Goal: Task Accomplishment & Management: Manage account settings

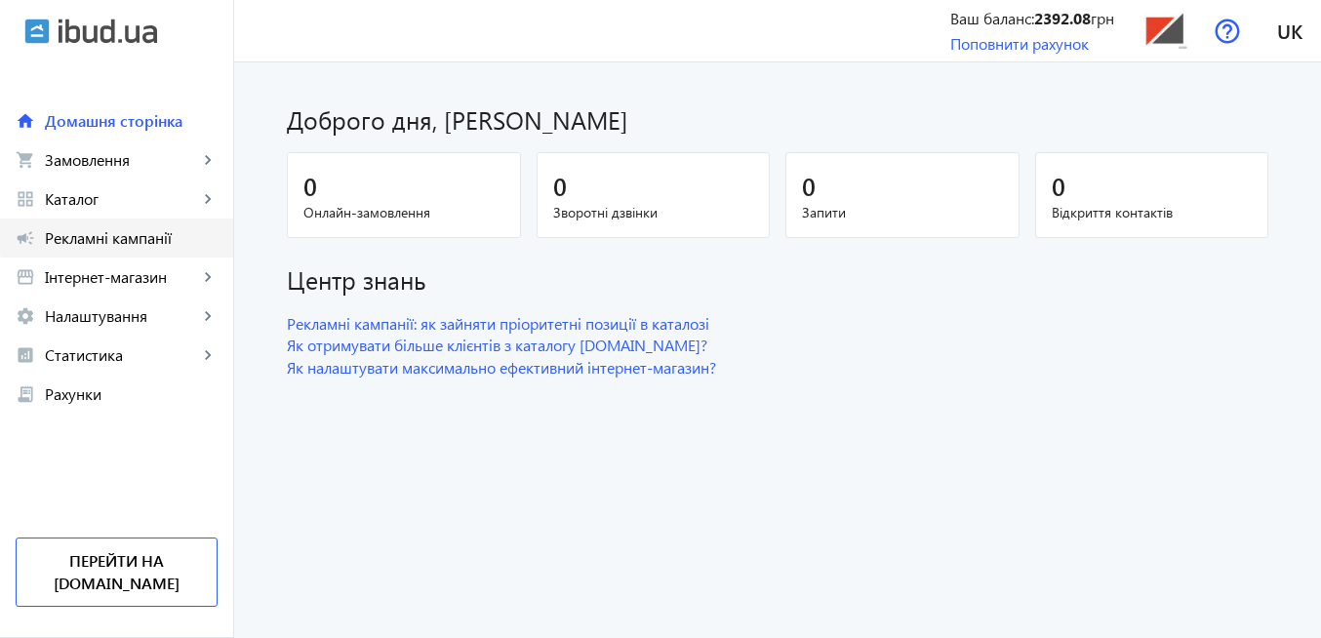
drag, startPoint x: 161, startPoint y: 237, endPoint x: 331, endPoint y: 310, distance: 184.8
click at [160, 238] on span "Рекламні кампанії" at bounding box center [131, 238] width 173 height 20
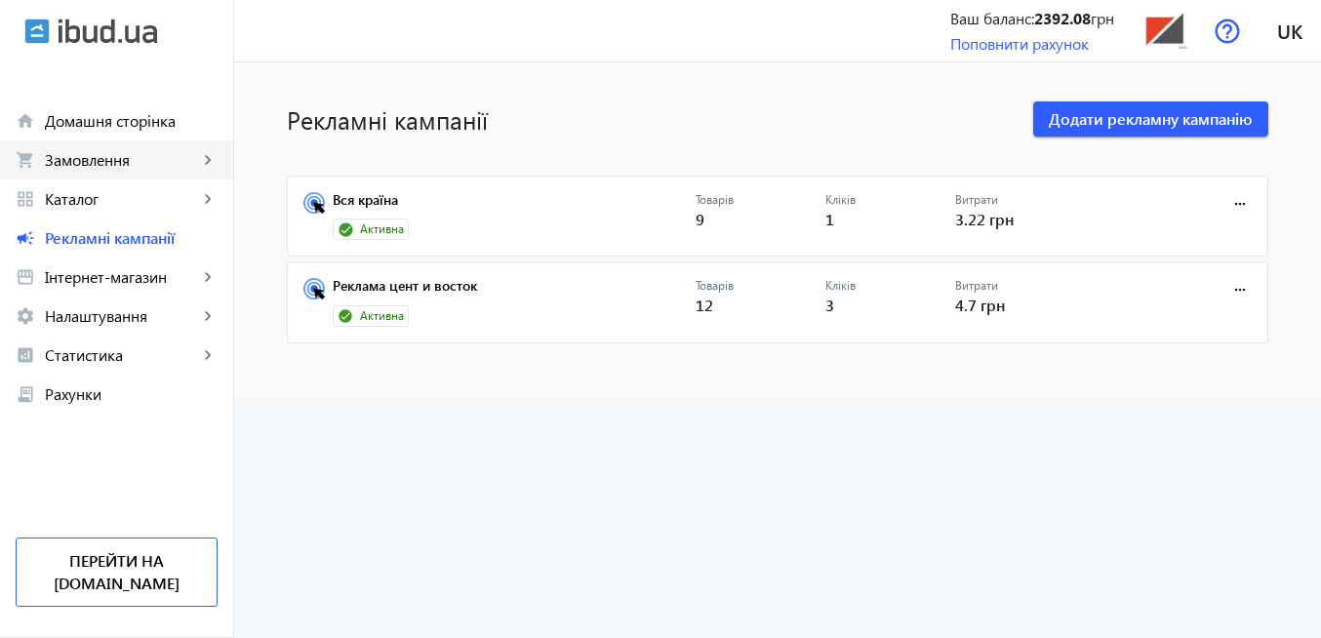
click at [140, 158] on span "Замовлення" at bounding box center [121, 160] width 153 height 20
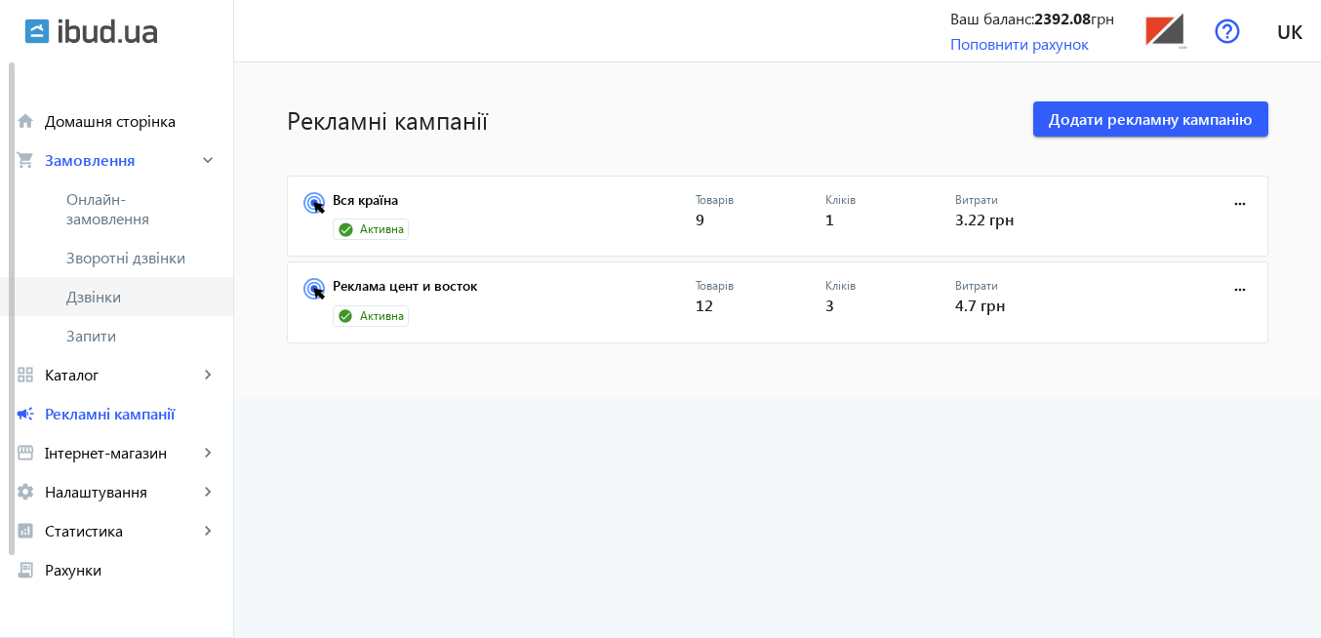
click at [155, 291] on span "Дзвінки" at bounding box center [141, 297] width 151 height 20
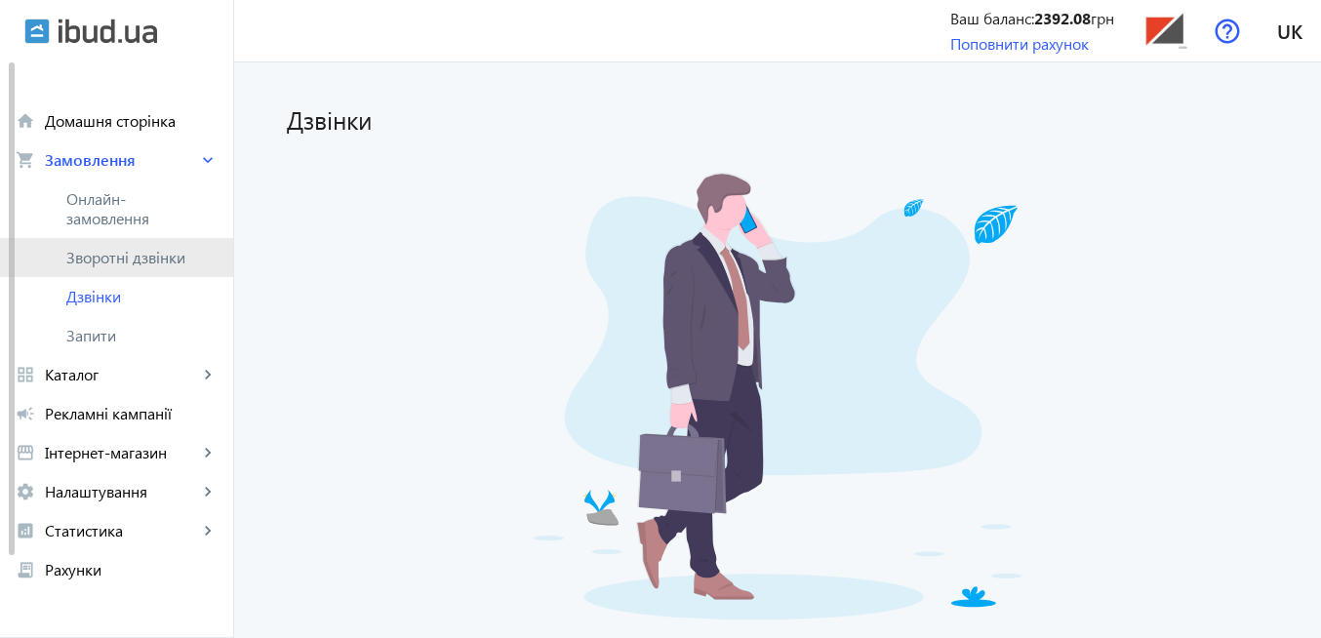
click at [133, 258] on span "Зворотні дзвінки" at bounding box center [131, 258] width 130 height 20
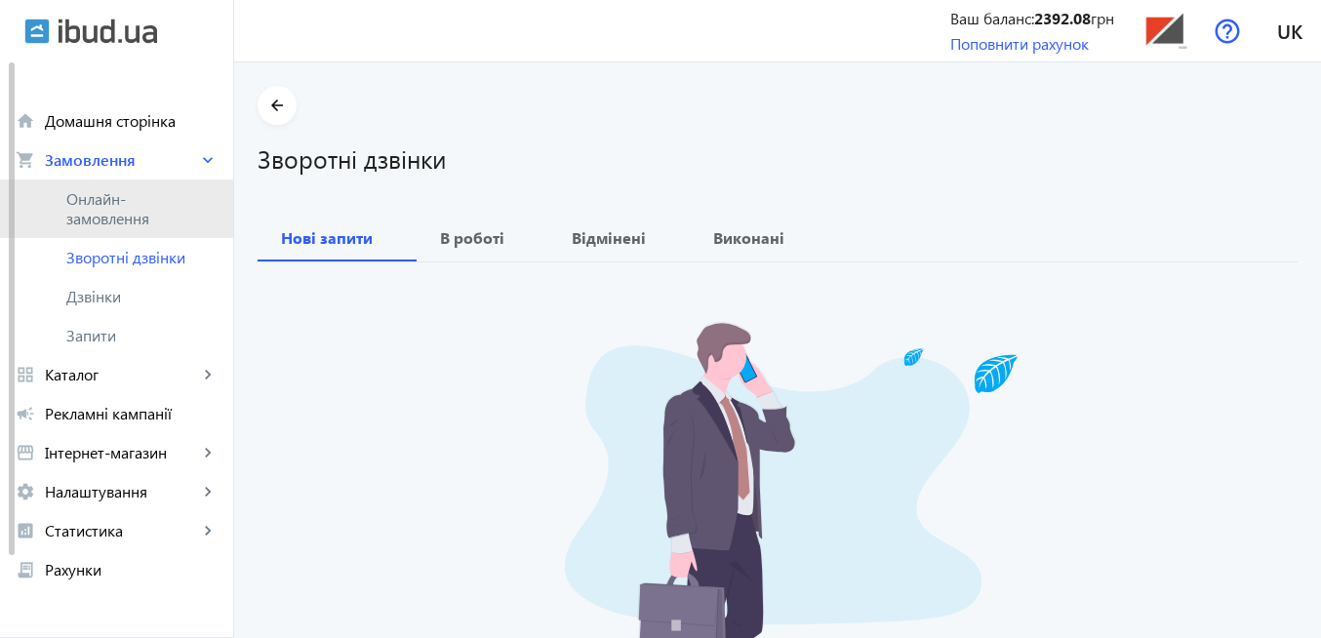
click at [127, 215] on span "Онлайн-замовлення" at bounding box center [131, 208] width 130 height 39
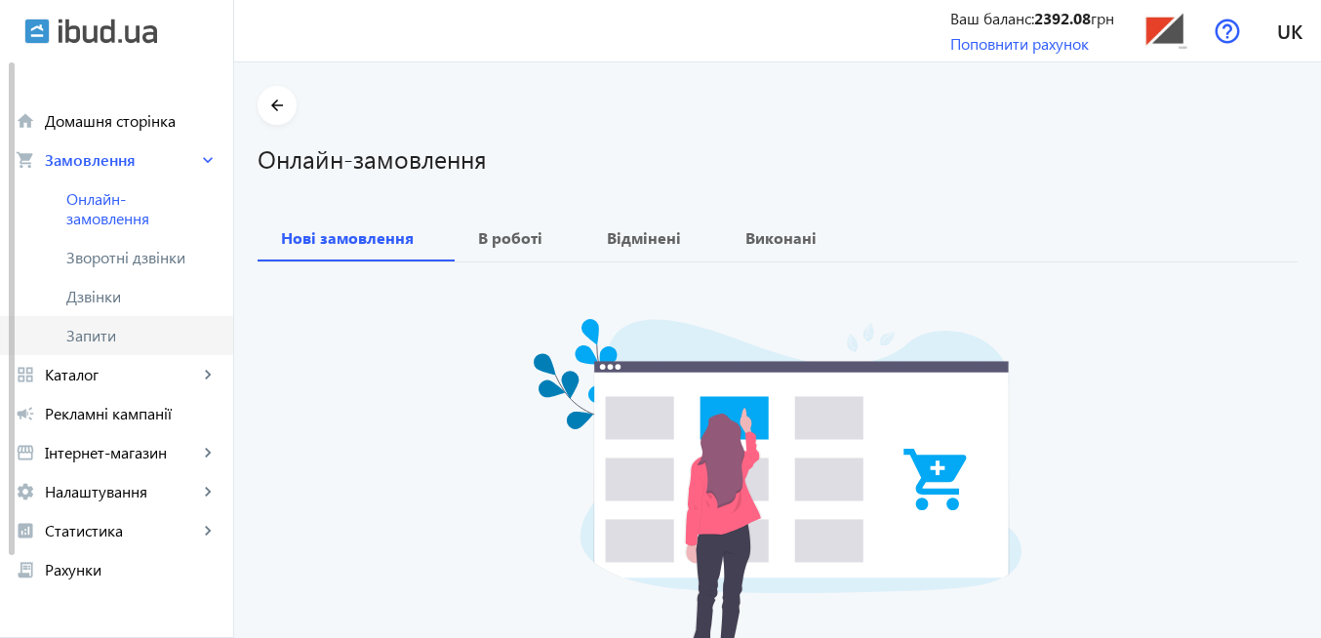
click at [146, 331] on span "Запити" at bounding box center [141, 336] width 151 height 20
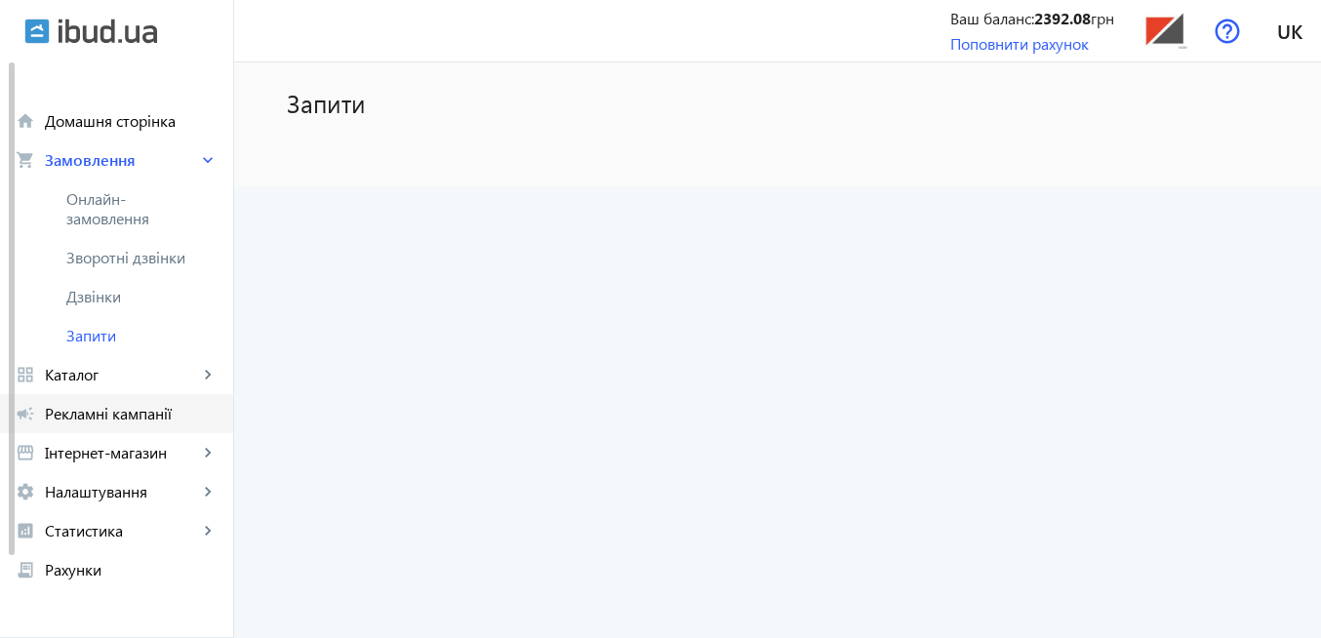
click at [147, 408] on span "Рекламні кампанії" at bounding box center [131, 414] width 173 height 20
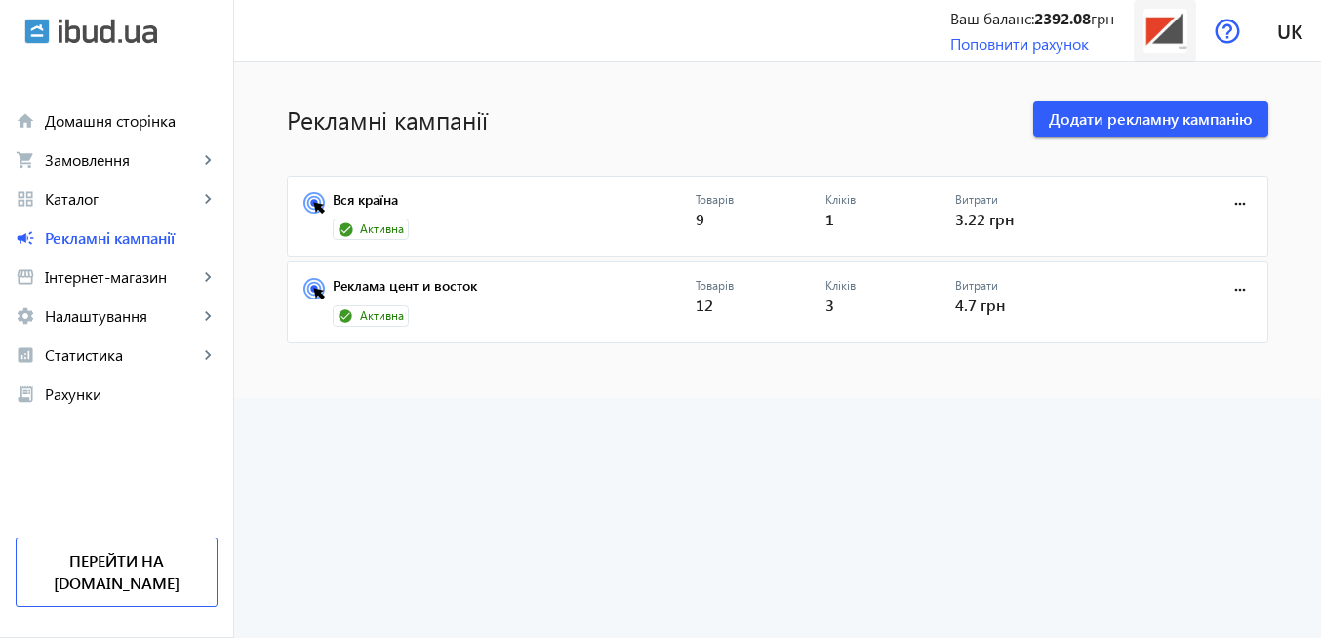
click at [1159, 41] on img at bounding box center [1165, 31] width 44 height 44
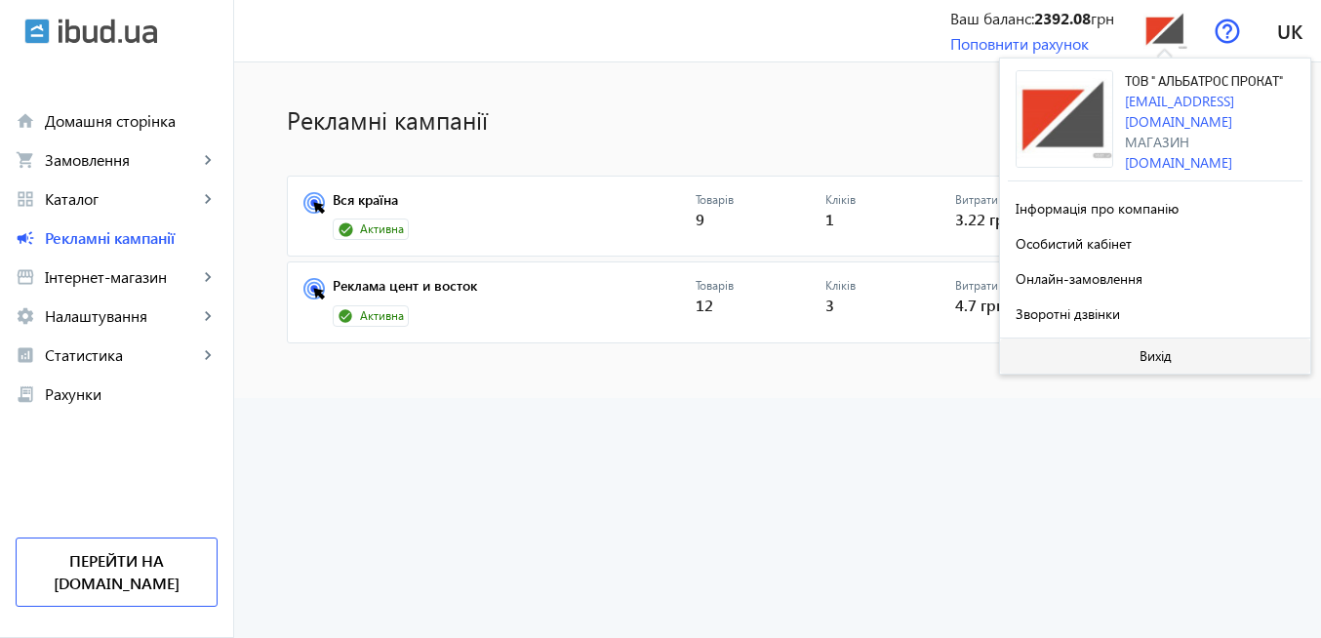
click at [1155, 364] on span "Вихід" at bounding box center [1155, 356] width 32 height 16
